Goal: Task Accomplishment & Management: Use online tool/utility

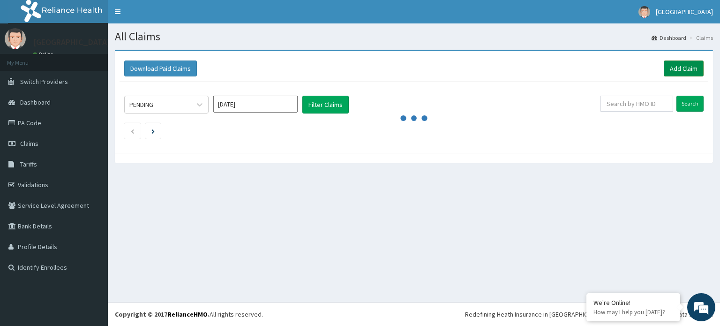
click at [682, 64] on link "Add Claim" at bounding box center [684, 68] width 40 height 16
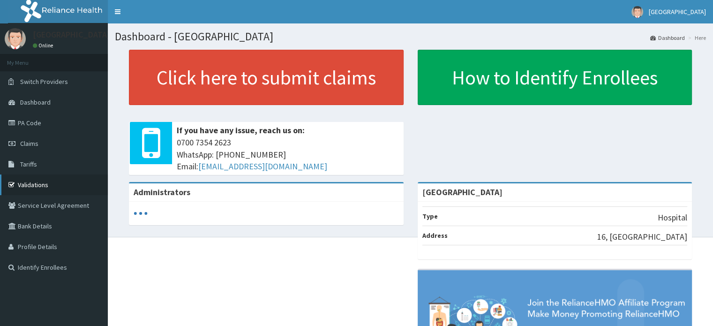
click at [25, 183] on link "Validations" at bounding box center [54, 184] width 108 height 21
